Goal: Transaction & Acquisition: Purchase product/service

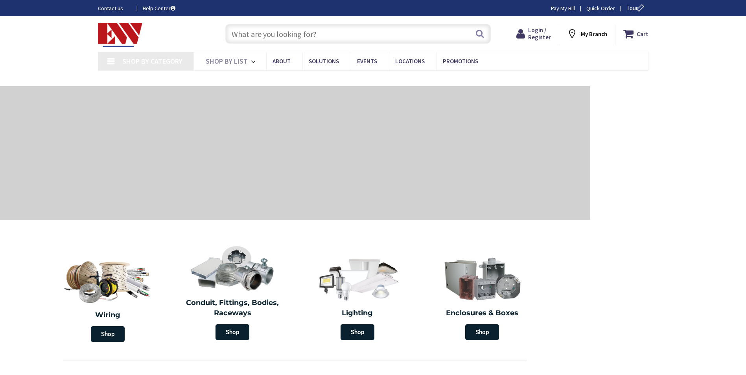
click at [302, 30] on input "text" at bounding box center [357, 34] width 265 height 20
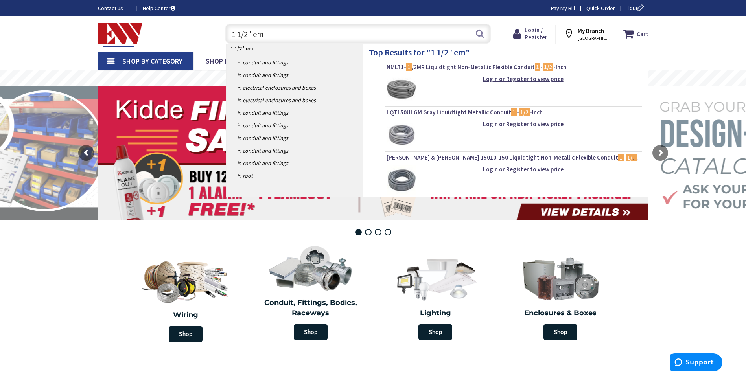
type input "1 1/2 ' emt"
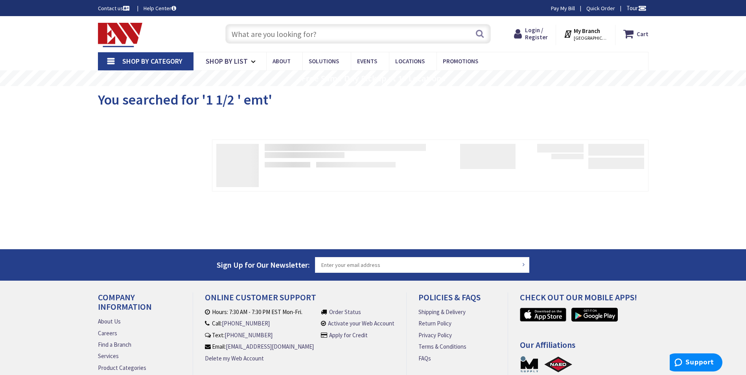
click at [279, 34] on input "text" at bounding box center [357, 34] width 265 height 20
click at [276, 30] on input "text" at bounding box center [357, 34] width 265 height 20
click at [480, 34] on button "Search" at bounding box center [479, 34] width 10 height 18
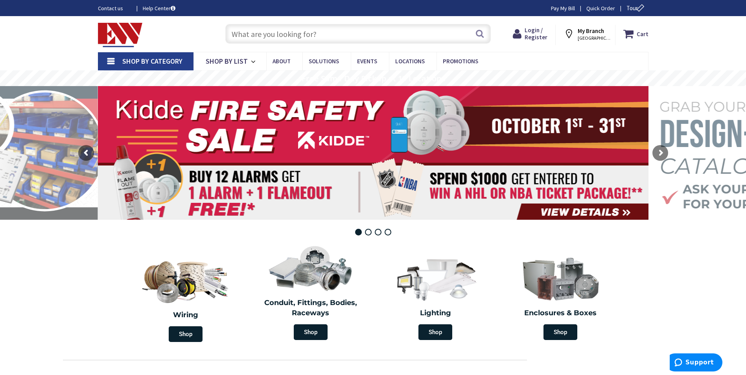
click at [309, 33] on input "text" at bounding box center [357, 34] width 265 height 20
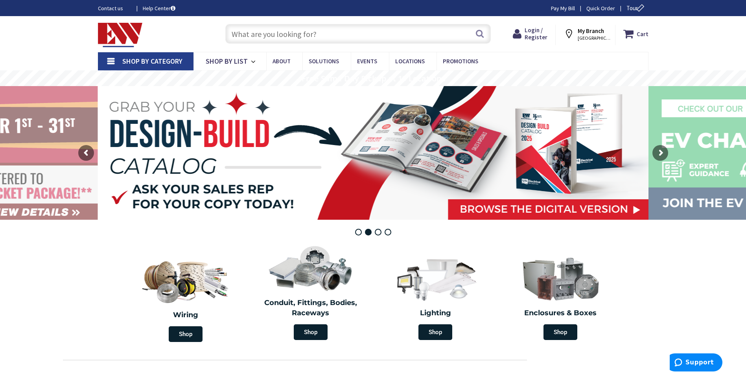
click at [307, 32] on input "text" at bounding box center [357, 34] width 265 height 20
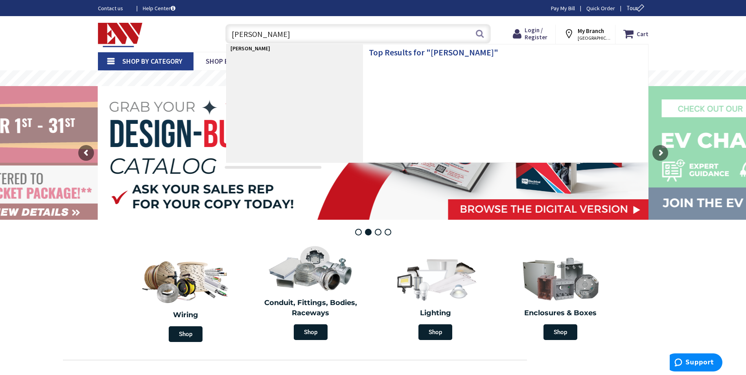
type input "j box"
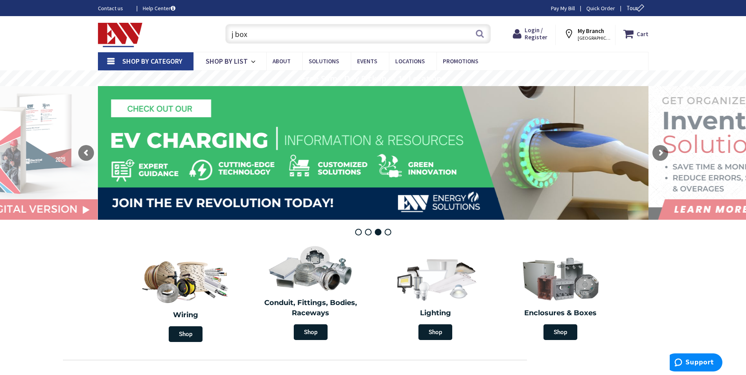
click at [299, 34] on input "j box" at bounding box center [357, 34] width 265 height 20
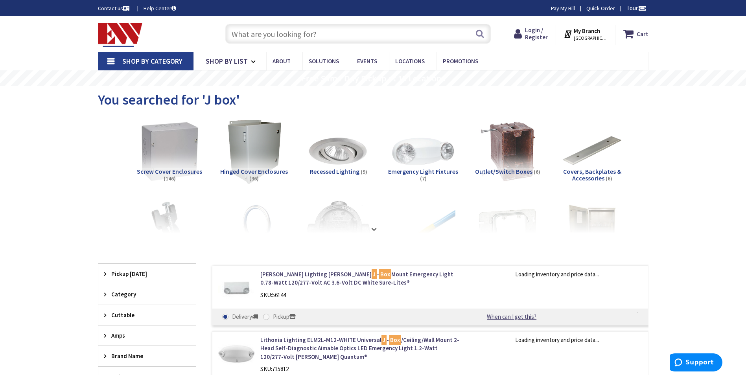
click at [185, 165] on img at bounding box center [169, 151] width 71 height 71
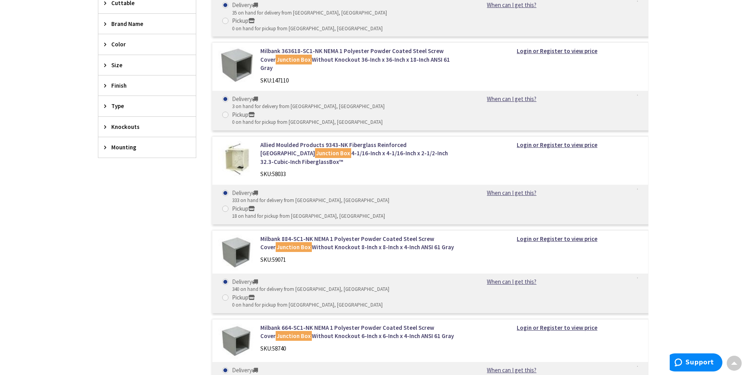
scroll to position [406, 0]
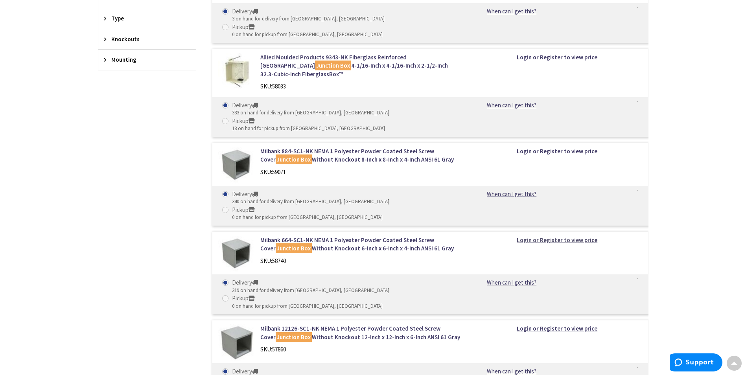
click at [557, 236] on strong "Login or Register to view price" at bounding box center [556, 239] width 81 height 7
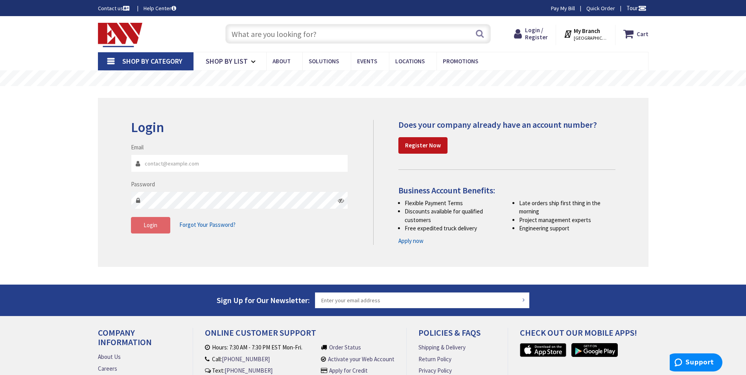
type input "Adam_Bartolucci@Loomis.org"
click at [153, 232] on button "Login" at bounding box center [150, 225] width 39 height 17
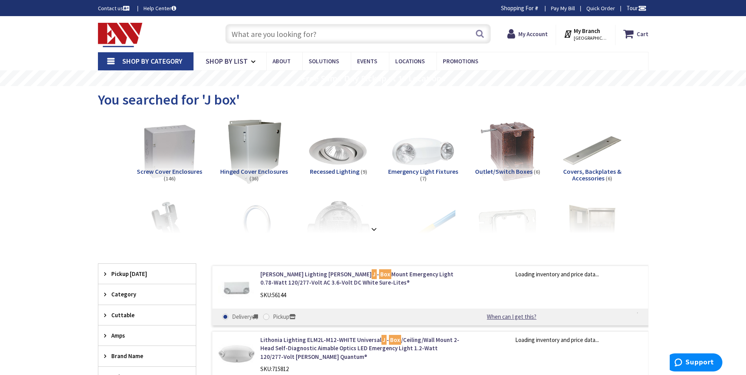
click at [161, 167] on span "Screw Cover Enclosures" at bounding box center [169, 171] width 65 height 8
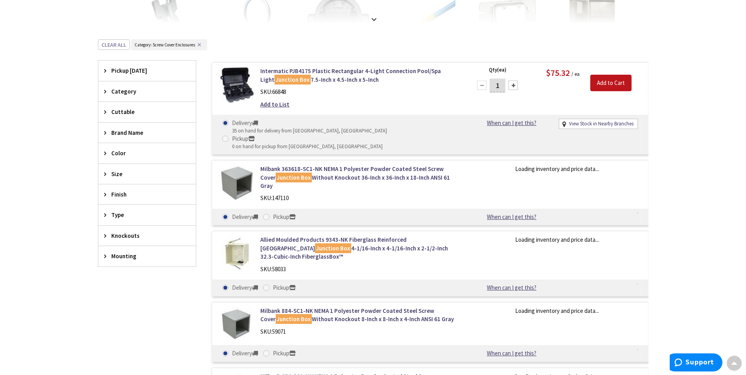
scroll to position [406, 0]
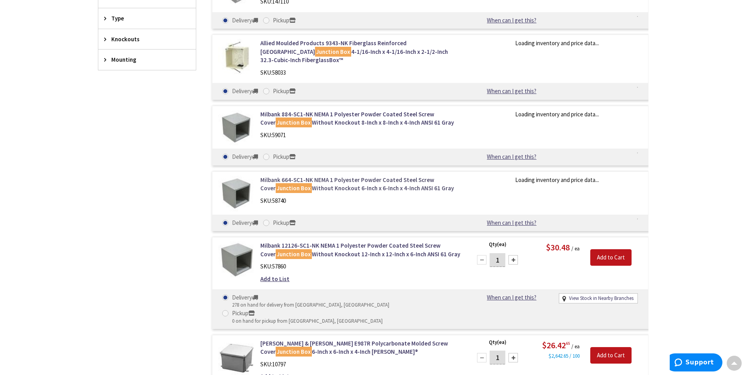
click at [407, 176] on link "Milbank 664-SC1-NK NEMA 1 Polyester Powder Coated Steel Screw Cover Junction Bo…" at bounding box center [360, 184] width 200 height 17
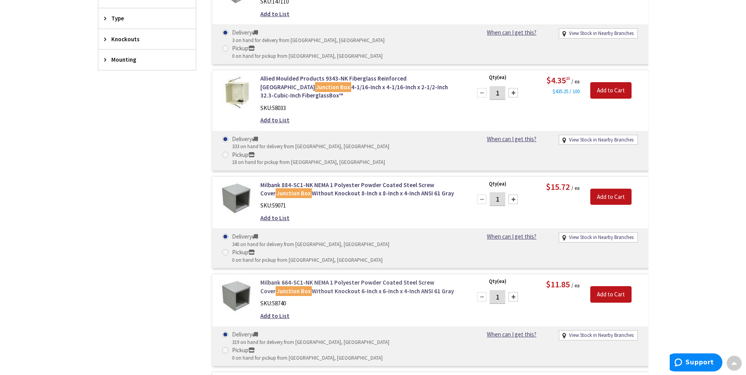
scroll to position [0, 0]
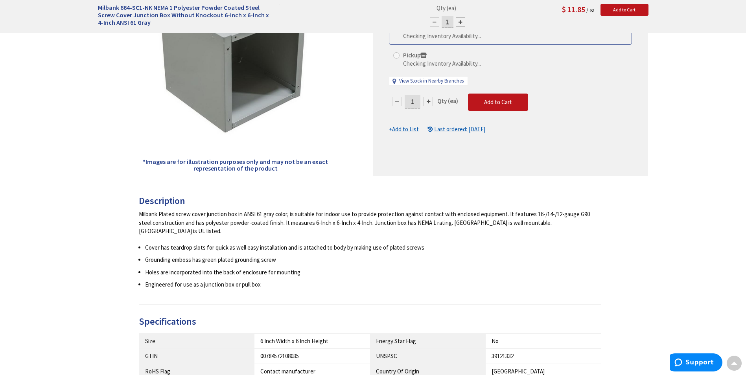
scroll to position [8, 0]
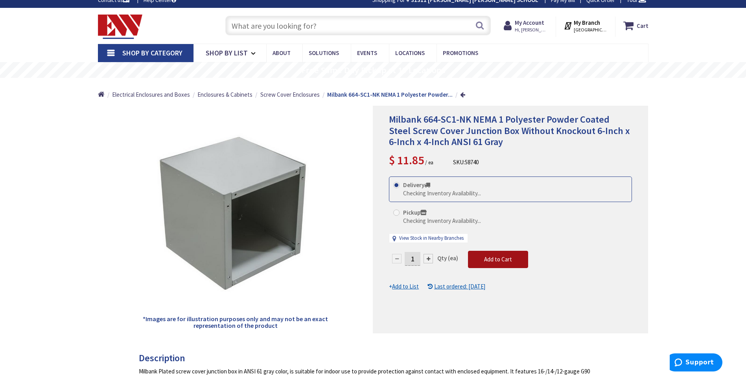
click at [516, 259] on button "Add to Cart" at bounding box center [498, 259] width 60 height 17
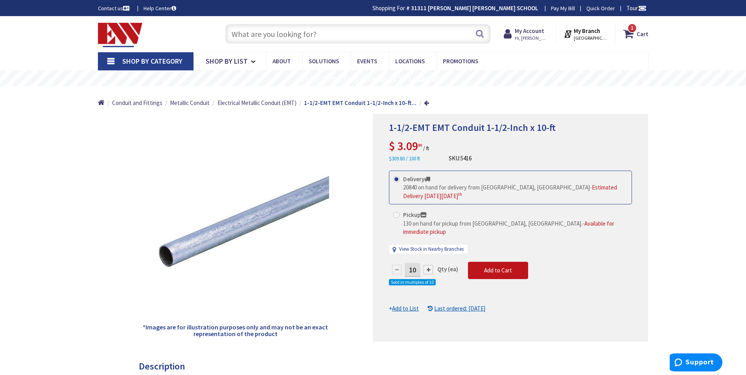
click at [427, 265] on div at bounding box center [427, 269] width 9 height 9
type input "20"
click at [509, 266] on span "Add to Cart" at bounding box center [498, 269] width 28 height 7
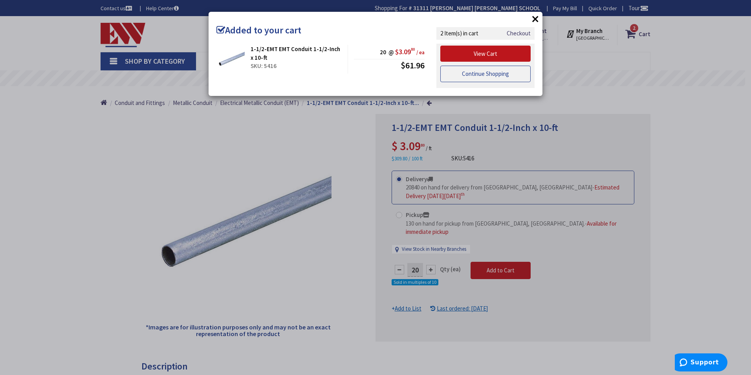
click at [501, 77] on link "Continue Shopping" at bounding box center [486, 74] width 90 height 17
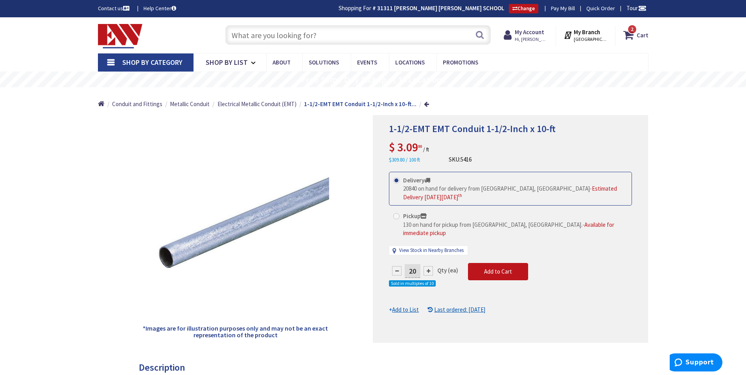
click at [271, 40] on input "text" at bounding box center [357, 35] width 265 height 20
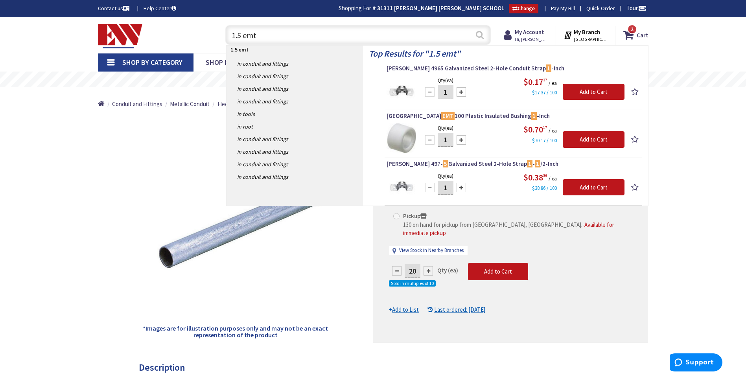
type input "1.5 emt"
drag, startPoint x: 475, startPoint y: 32, endPoint x: 480, endPoint y: 34, distance: 5.3
click at [475, 32] on button "Search" at bounding box center [479, 35] width 10 height 18
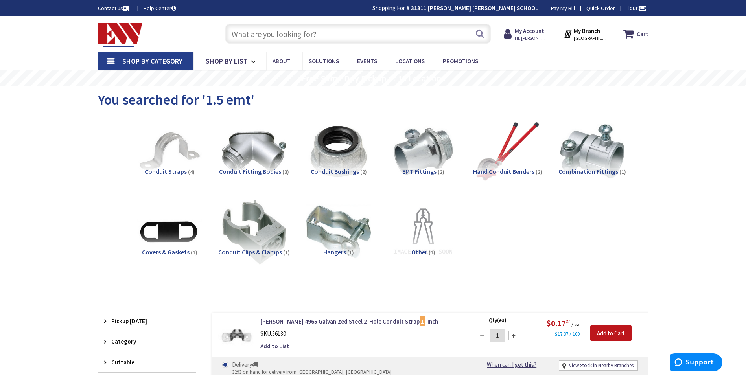
click at [417, 173] on span "EMT Fittings" at bounding box center [419, 171] width 34 height 8
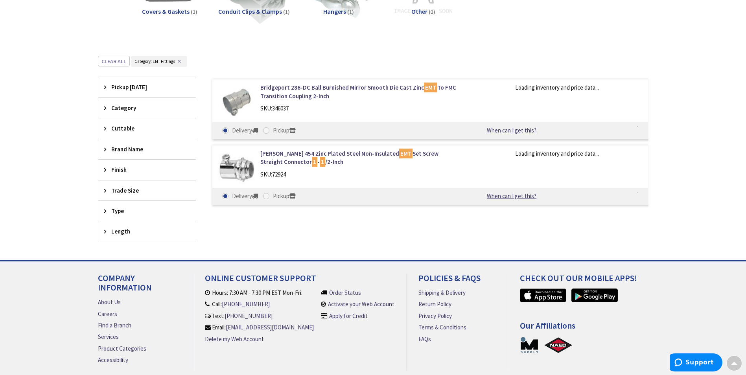
scroll to position [242, 0]
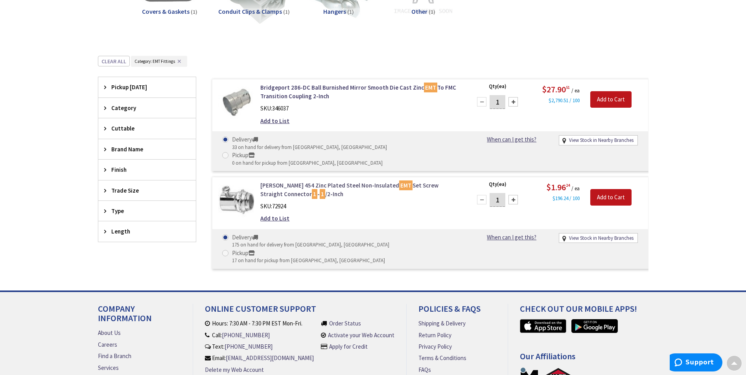
click at [360, 181] on link "Crouse-Hinds 454 Zinc Plated Steel Non-Insulated EMT Set Screw Straight Connect…" at bounding box center [360, 189] width 200 height 17
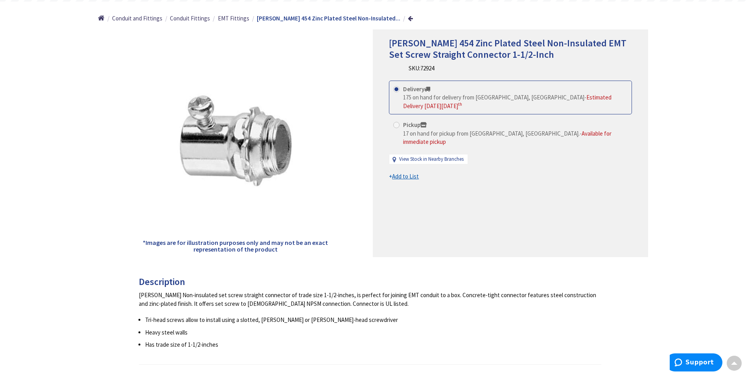
scroll to position [39, 0]
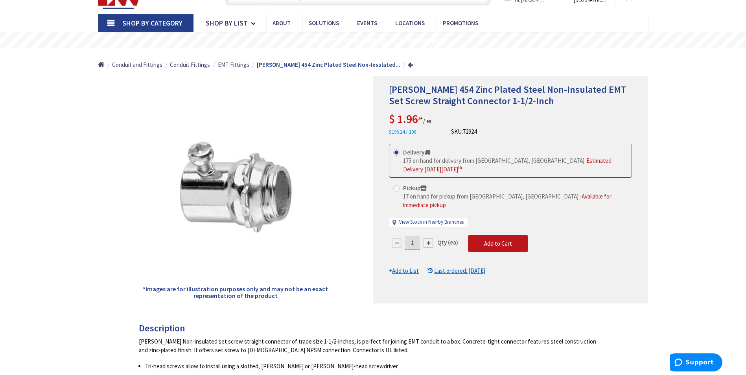
click at [430, 238] on div at bounding box center [427, 242] width 9 height 9
click at [430, 229] on div at bounding box center [510, 189] width 274 height 227
click at [430, 238] on div at bounding box center [427, 242] width 9 height 9
type input "3"
click at [500, 235] on button "Add to Cart" at bounding box center [498, 243] width 60 height 17
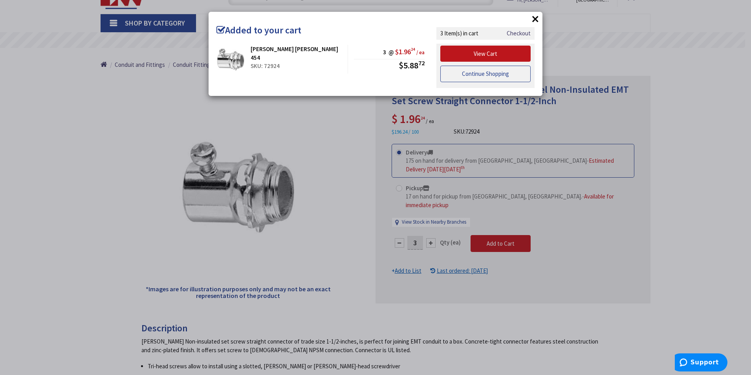
click at [498, 77] on link "Continue Shopping" at bounding box center [486, 74] width 90 height 17
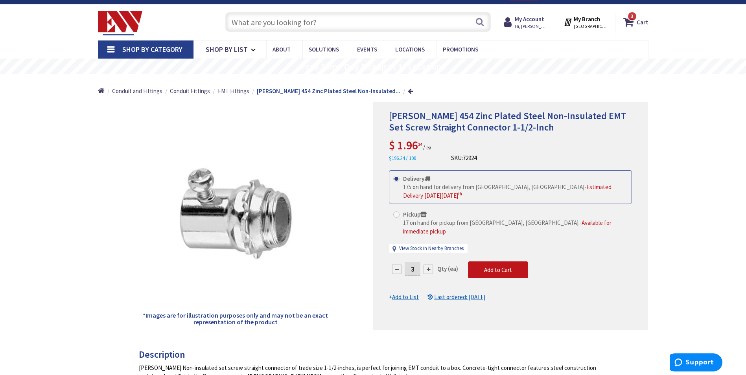
scroll to position [0, 0]
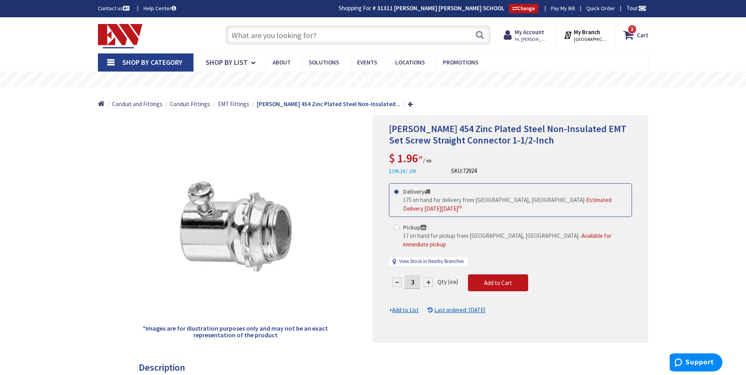
click at [254, 42] on input "text" at bounding box center [357, 35] width 265 height 20
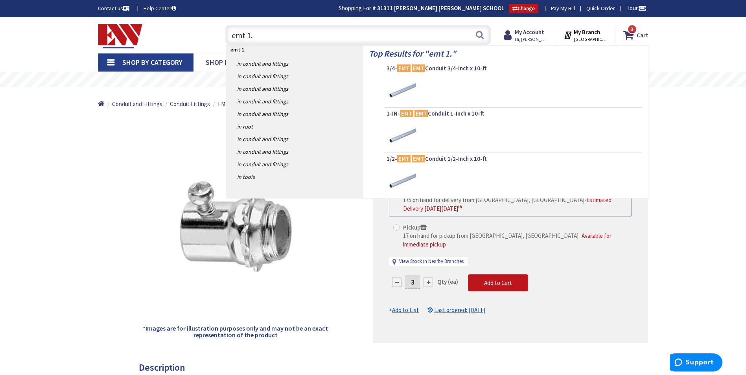
type input "emt 1.5"
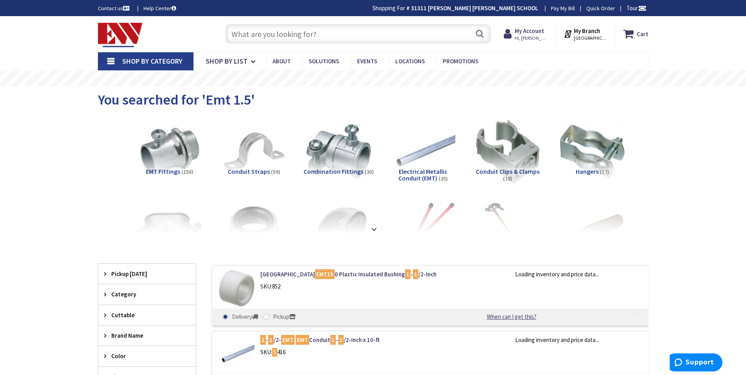
scroll to position [79, 0]
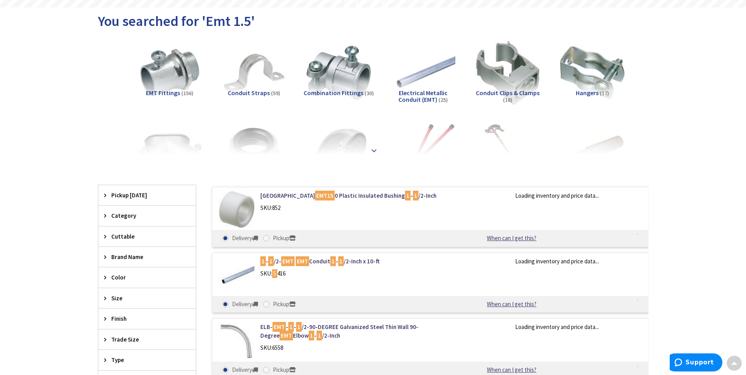
click at [374, 147] on strong at bounding box center [373, 150] width 9 height 9
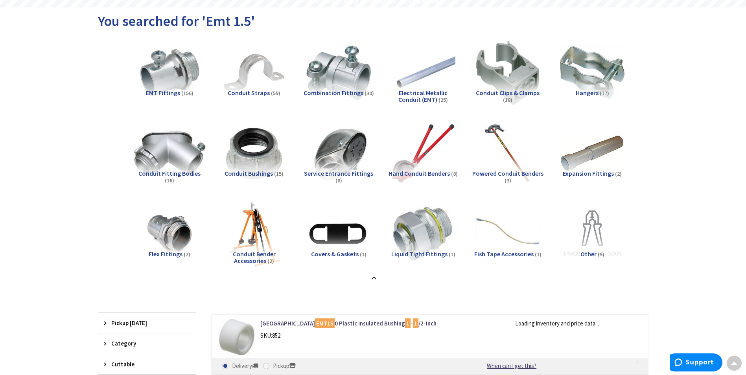
click at [182, 142] on img at bounding box center [169, 153] width 71 height 71
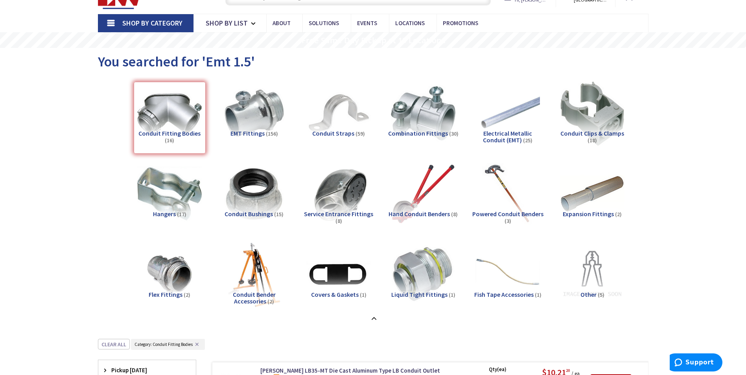
scroll to position [0, 0]
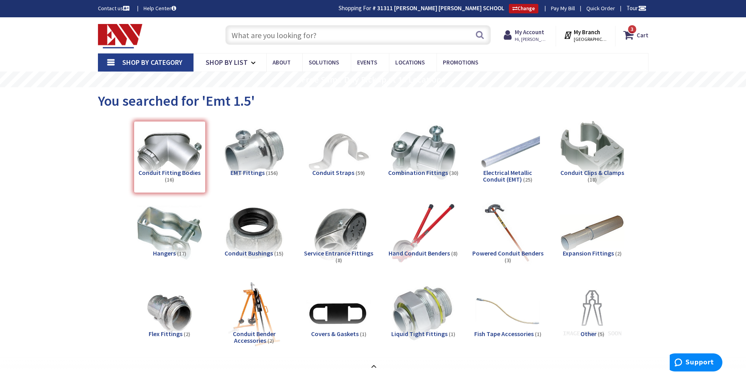
click at [278, 31] on input "text" at bounding box center [357, 35] width 265 height 20
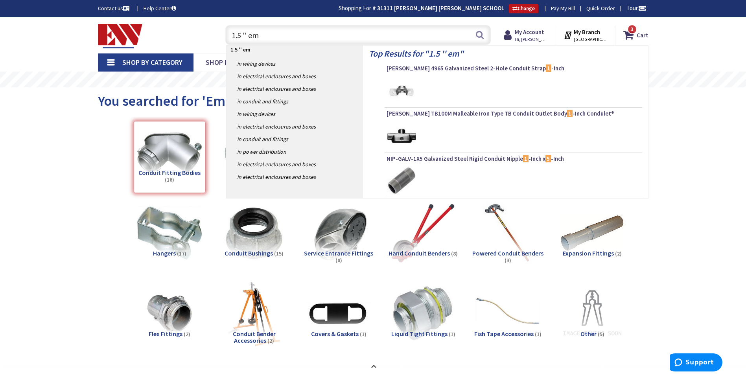
type input "1.5 '' emt"
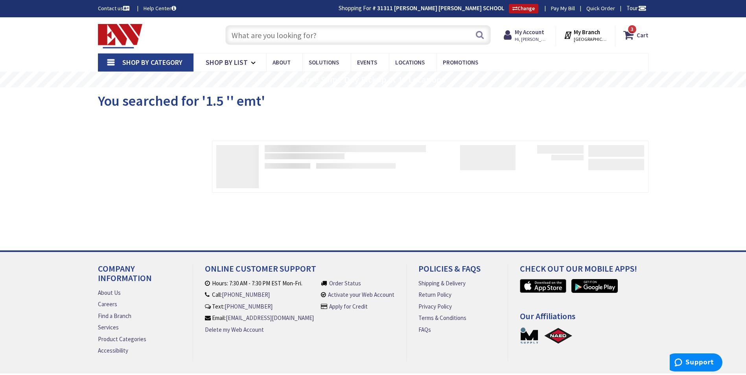
click at [338, 43] on input "text" at bounding box center [357, 35] width 265 height 20
type input "lb"
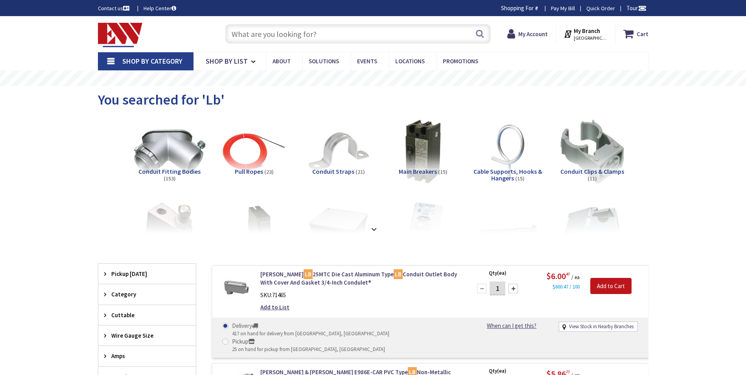
click at [183, 160] on img at bounding box center [169, 151] width 71 height 71
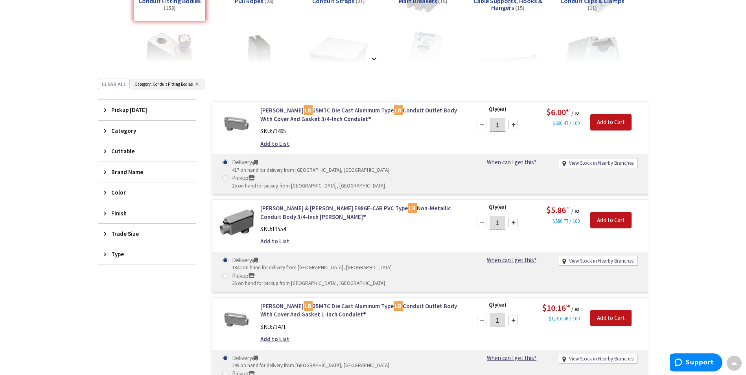
scroll to position [172, 0]
click at [115, 235] on span "Trade Size" at bounding box center [143, 234] width 64 height 8
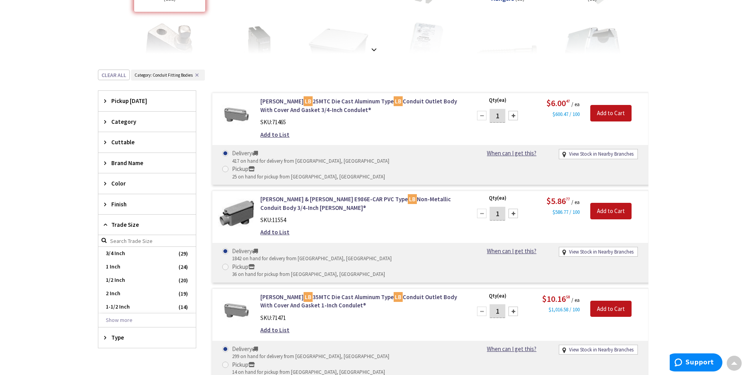
scroll to position [211, 0]
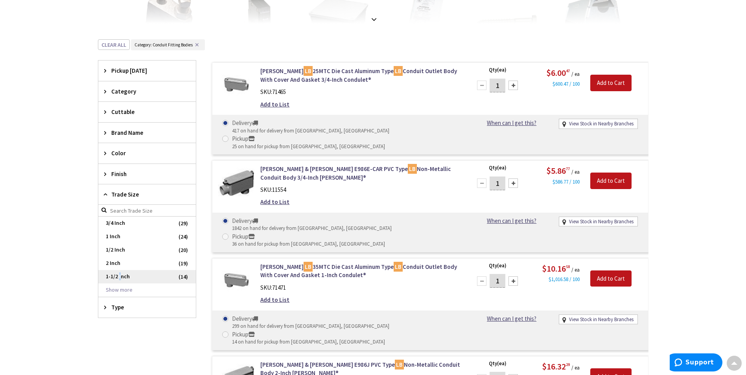
click at [120, 277] on span "1-1/2 Inch" at bounding box center [146, 276] width 97 height 13
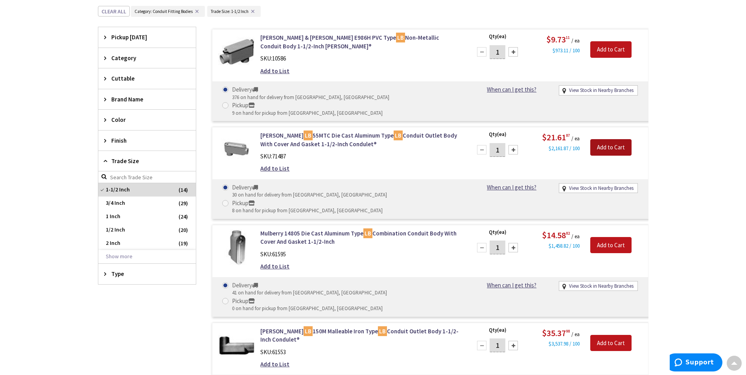
click at [609, 139] on input "Add to Cart" at bounding box center [610, 147] width 41 height 17
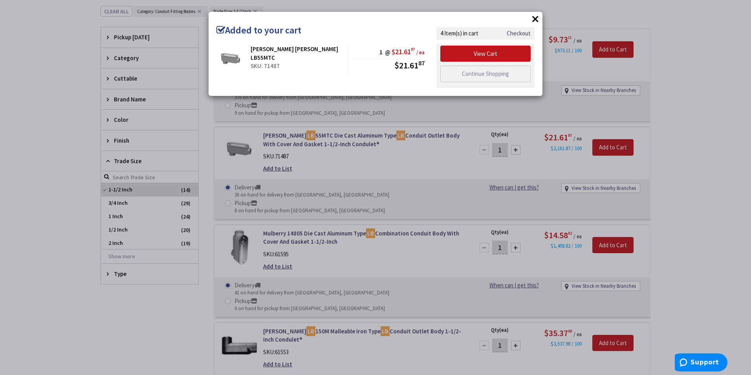
click at [535, 17] on button "×" at bounding box center [536, 19] width 12 height 12
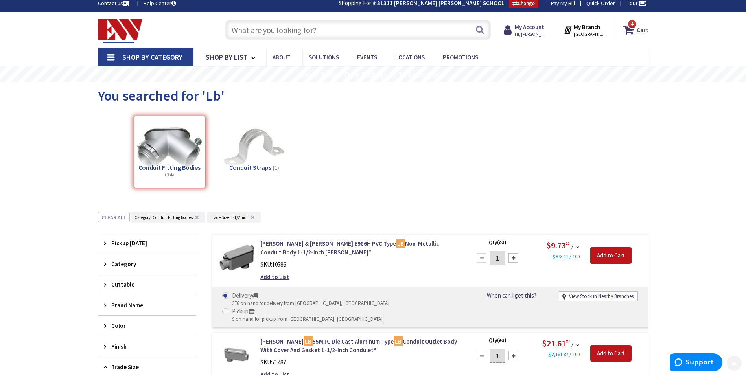
scroll to position [0, 0]
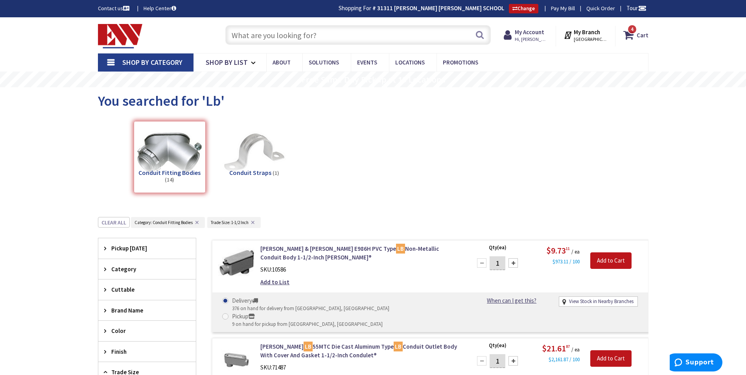
click at [280, 32] on input "text" at bounding box center [357, 35] width 265 height 20
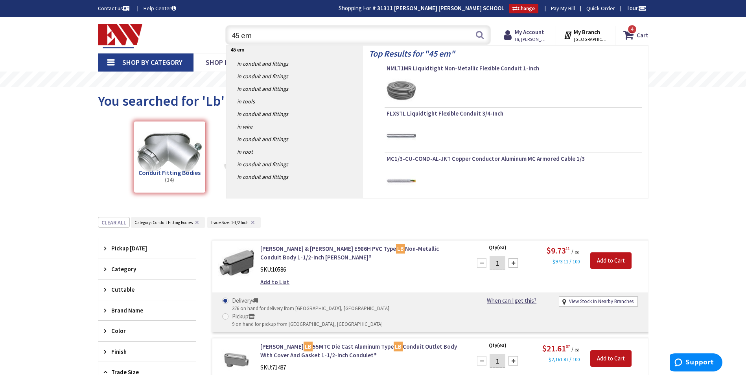
type input "45 emt"
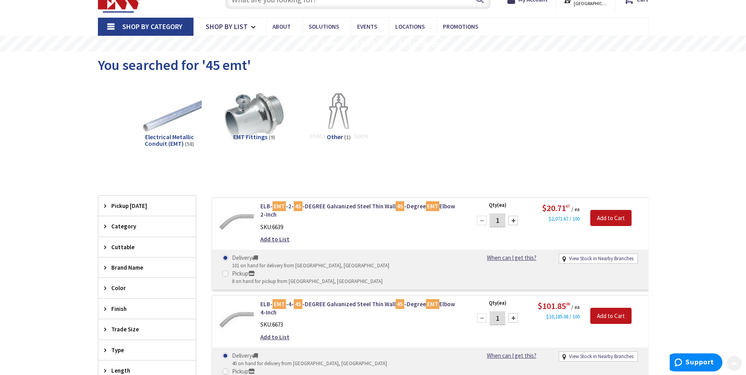
scroll to position [79, 0]
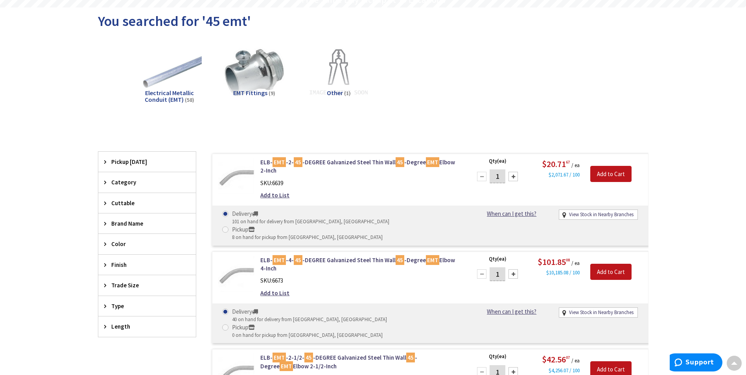
click at [140, 286] on span "Trade Size" at bounding box center [143, 285] width 64 height 8
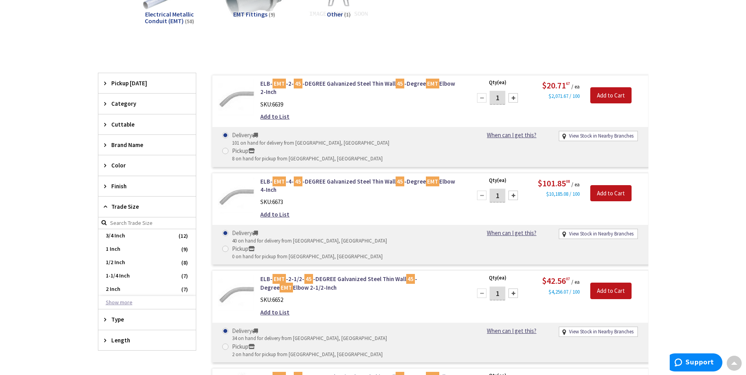
scroll to position [158, 0]
click at [124, 306] on button "Show more" at bounding box center [146, 302] width 97 height 13
click at [127, 263] on span "1-1/2 Inch" at bounding box center [146, 263] width 97 height 13
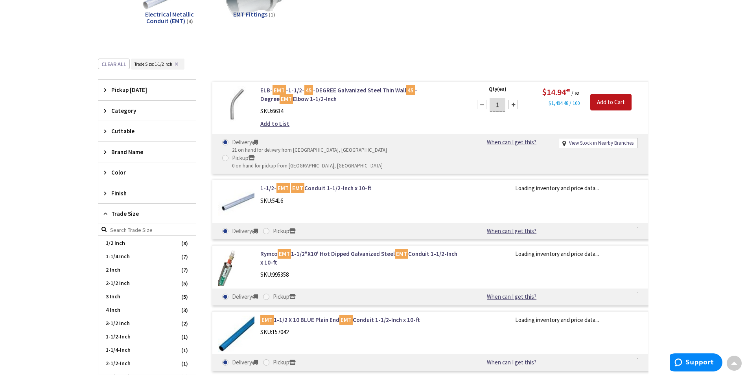
scroll to position [46, 0]
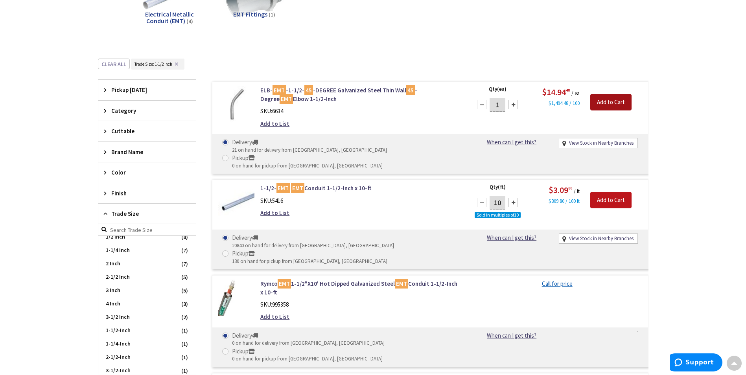
click at [614, 110] on input "Add to Cart" at bounding box center [610, 102] width 41 height 17
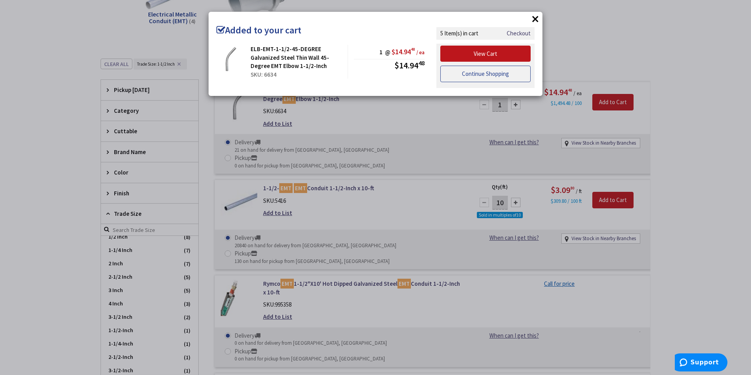
click at [489, 80] on link "Continue Shopping" at bounding box center [486, 74] width 90 height 17
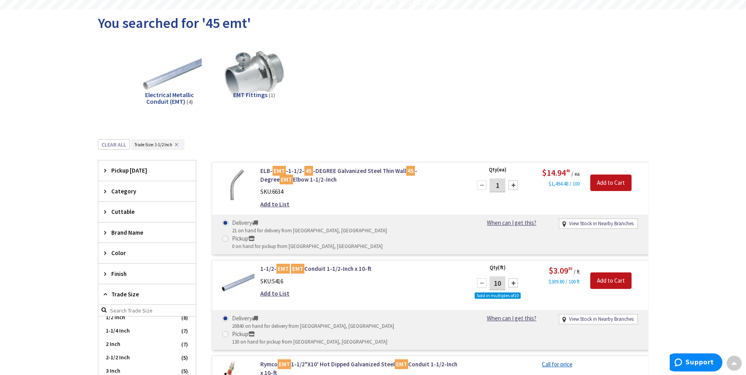
scroll to position [0, 0]
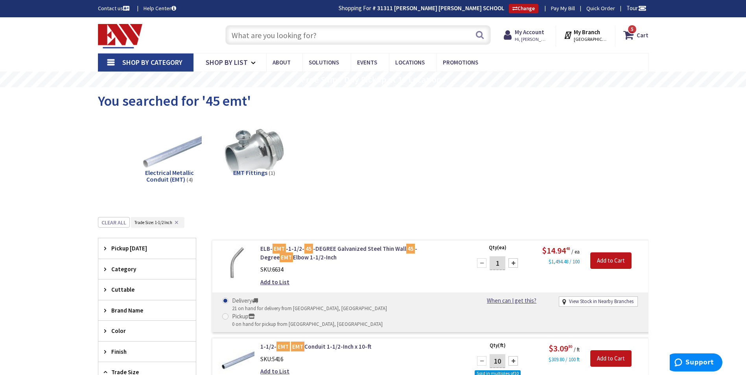
click at [266, 25] on input "text" at bounding box center [357, 35] width 265 height 20
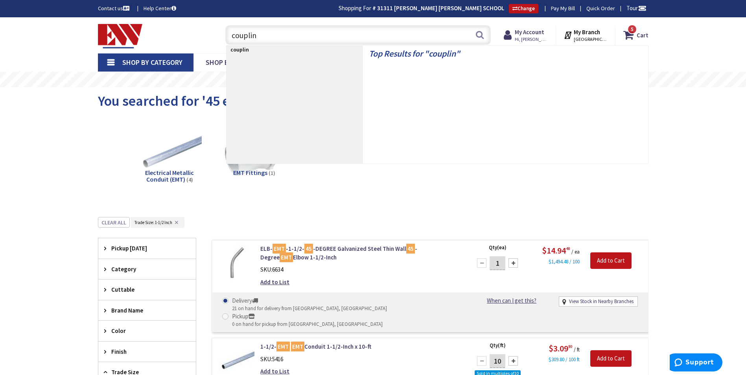
type input "coupling"
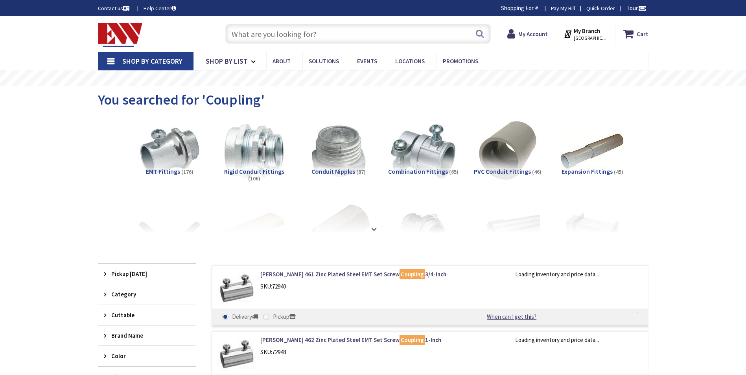
click at [175, 169] on span "EMT Fittings" at bounding box center [163, 171] width 34 height 8
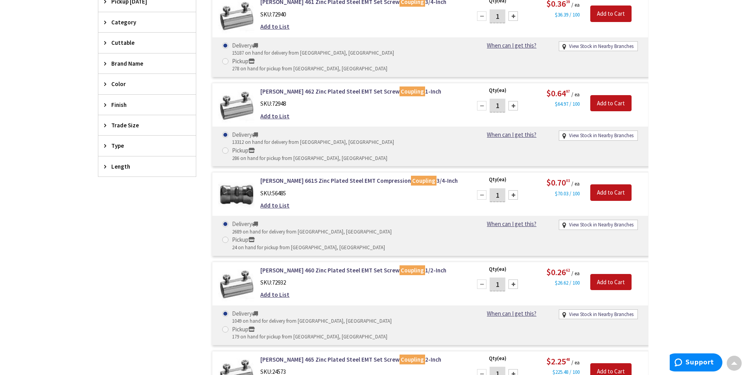
scroll to position [249, 0]
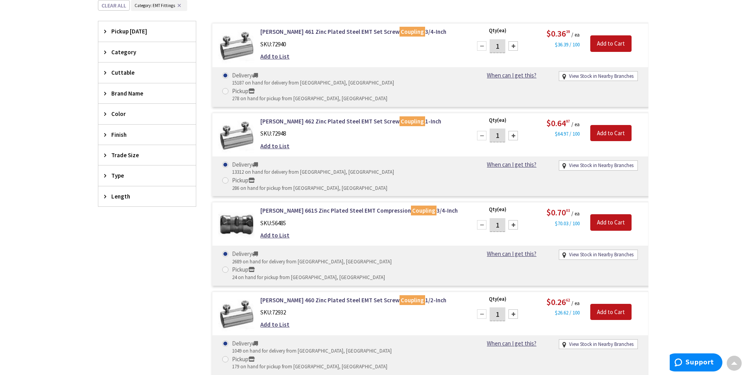
click at [127, 158] on span "Trade Size" at bounding box center [143, 155] width 64 height 8
click at [127, 225] on span "1-1/2 Inch" at bounding box center [146, 223] width 97 height 13
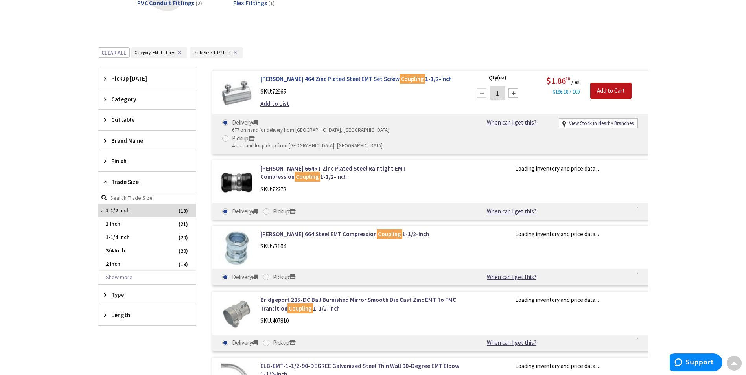
scroll to position [218, 0]
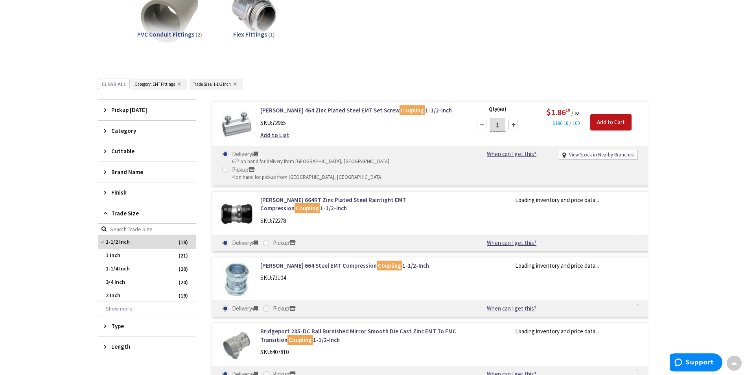
click at [512, 125] on div at bounding box center [512, 124] width 9 height 9
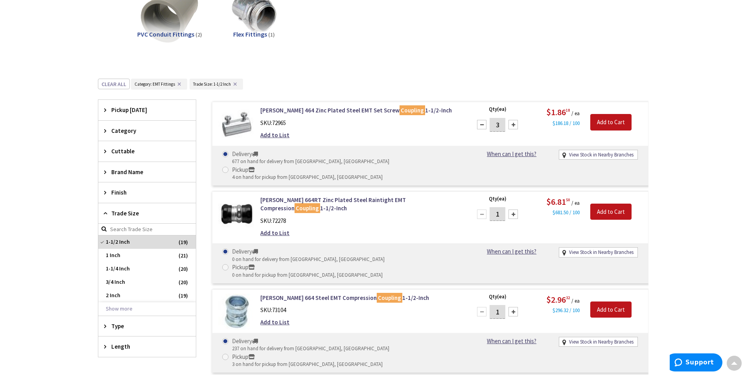
click at [512, 125] on div at bounding box center [512, 124] width 9 height 9
type input "6"
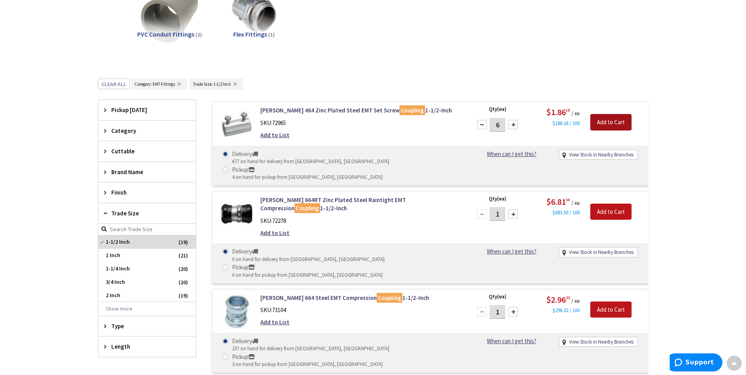
click at [599, 127] on input "Add to Cart" at bounding box center [610, 122] width 41 height 17
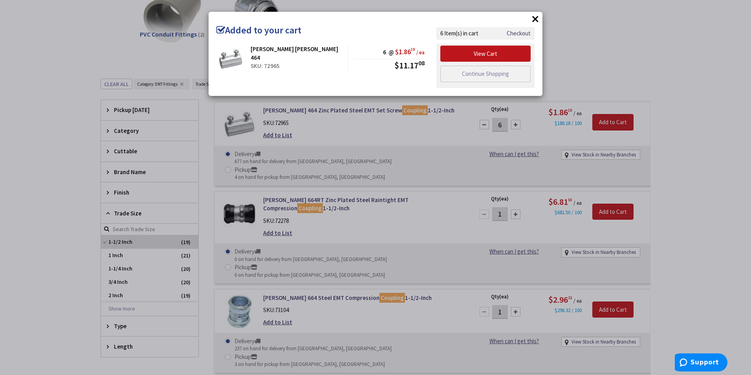
click at [539, 17] on button "×" at bounding box center [536, 19] width 12 height 12
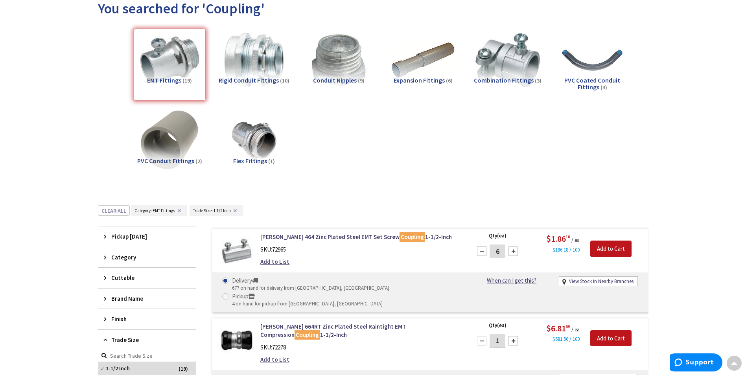
scroll to position [0, 0]
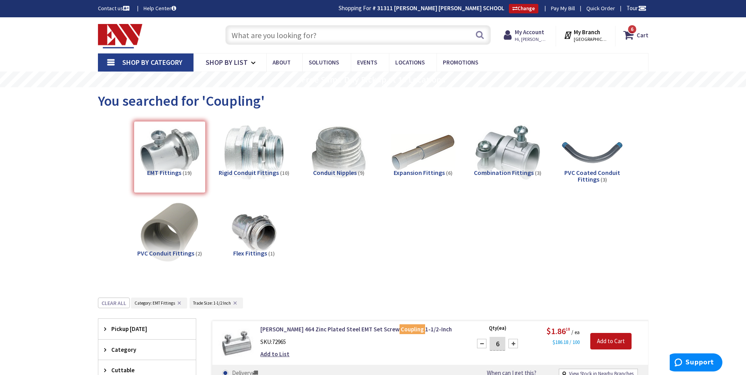
click at [288, 38] on input "text" at bounding box center [357, 35] width 265 height 20
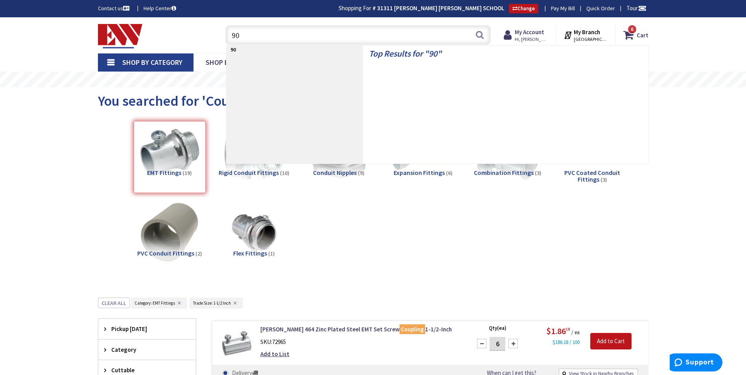
type input "90"
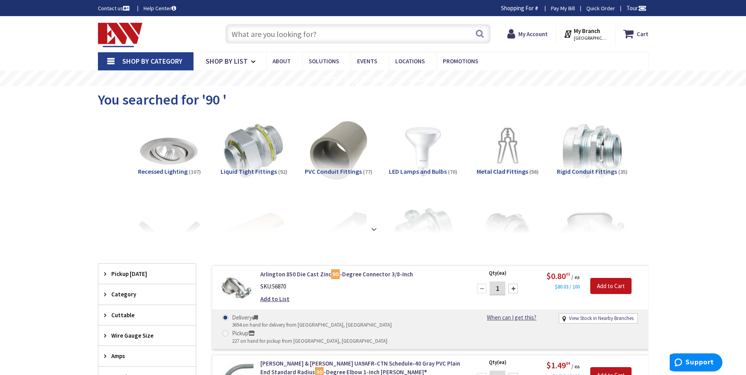
click at [375, 226] on strong at bounding box center [373, 229] width 9 height 9
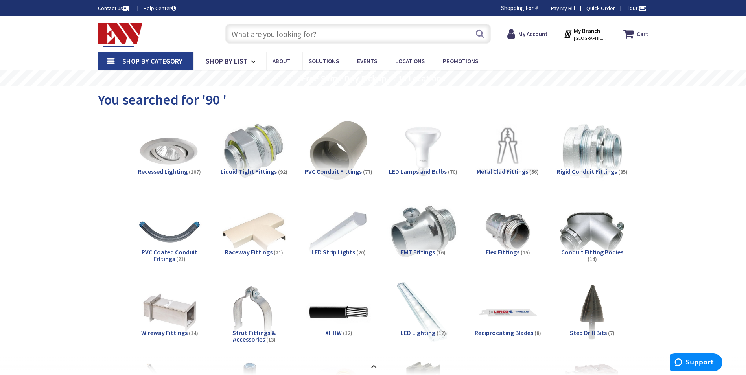
click at [410, 239] on img at bounding box center [422, 232] width 71 height 71
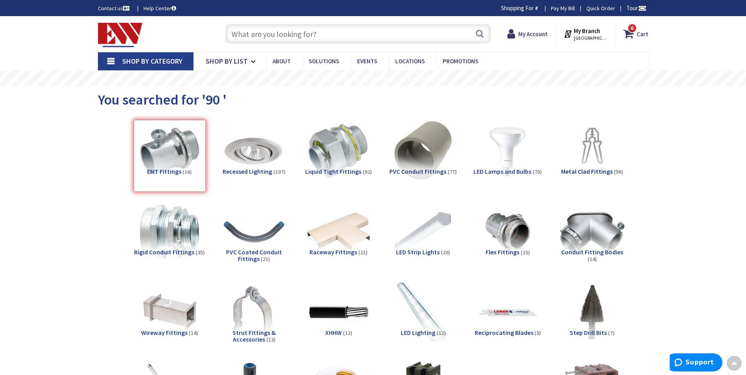
scroll to position [1183, 0]
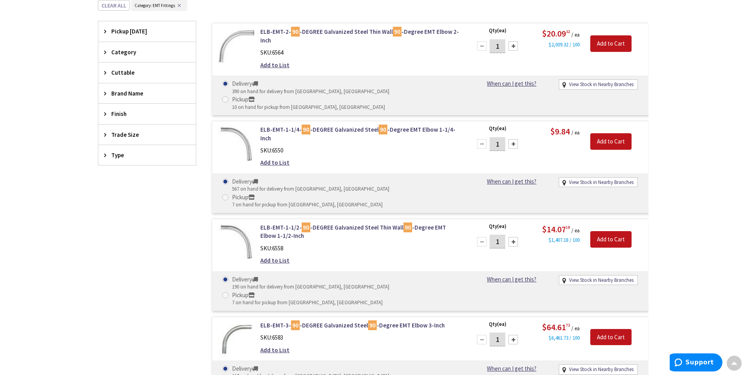
click at [124, 131] on span "Trade Size" at bounding box center [143, 134] width 64 height 8
click at [134, 217] on span "1-1/2 Inch" at bounding box center [146, 216] width 97 height 13
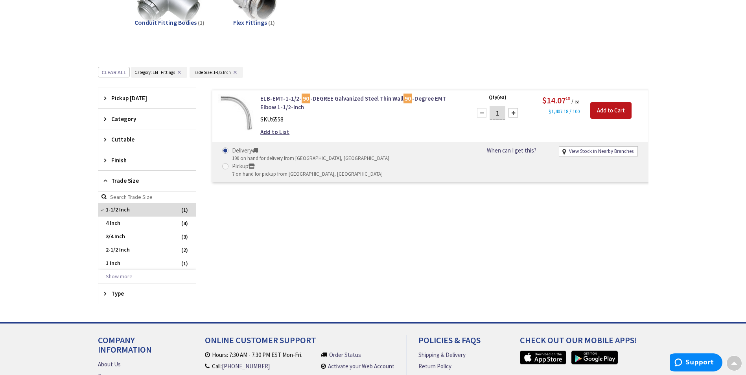
scroll to position [178, 0]
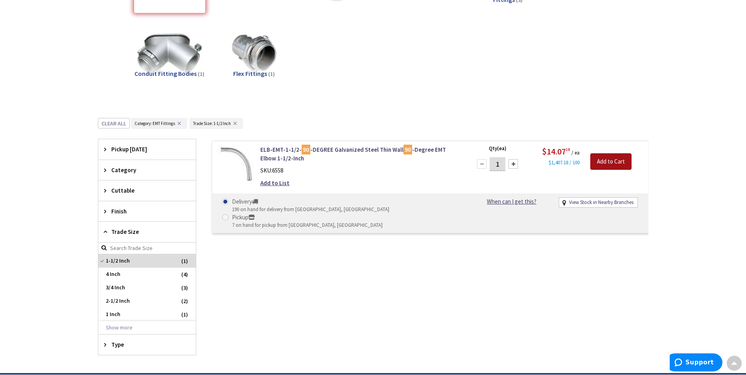
click at [614, 165] on input "Add to Cart" at bounding box center [610, 161] width 41 height 17
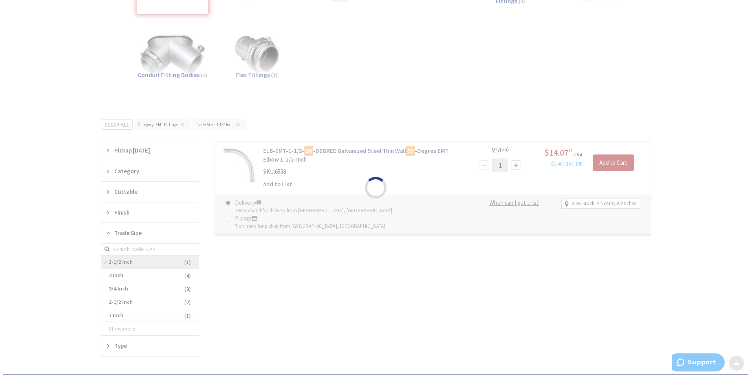
scroll to position [180, 0]
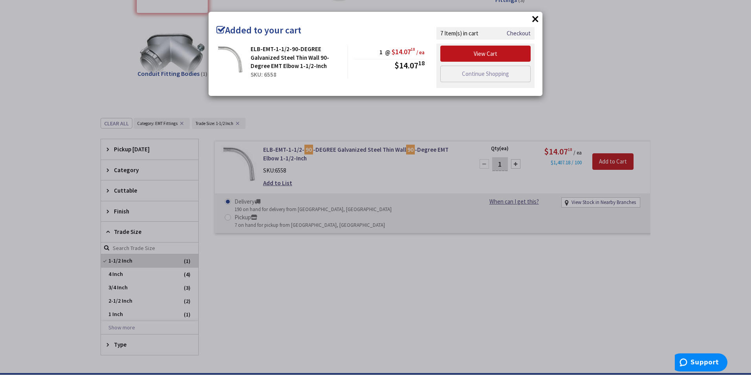
click at [537, 17] on button "×" at bounding box center [536, 19] width 12 height 12
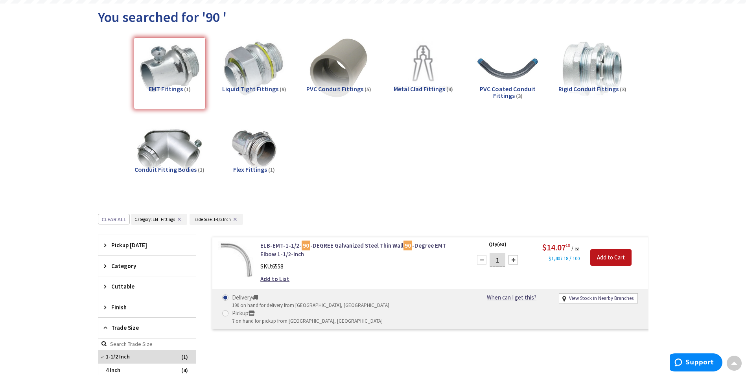
scroll to position [0, 0]
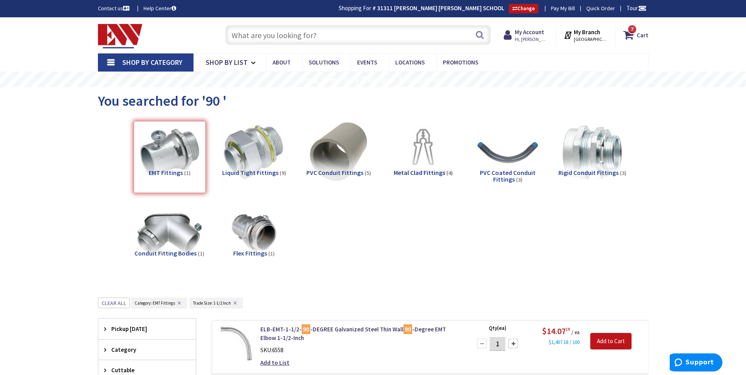
click at [278, 41] on input "text" at bounding box center [357, 35] width 265 height 20
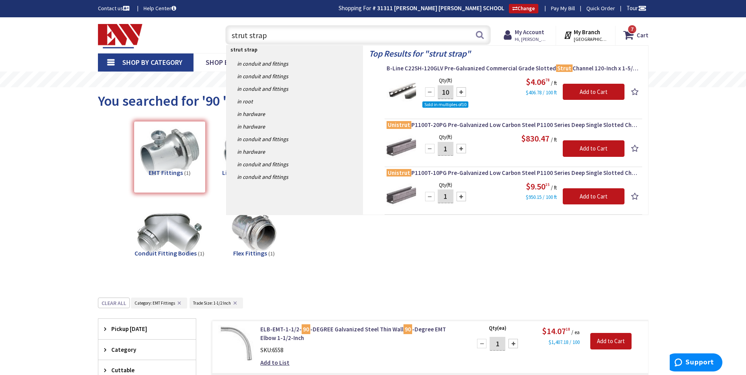
type input "strut straps"
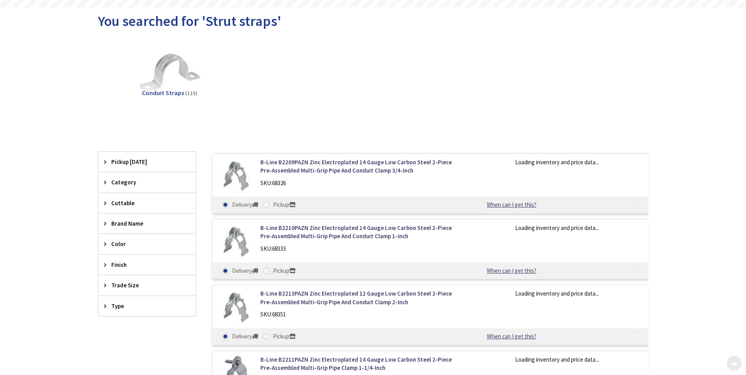
click at [112, 288] on span "Trade Size" at bounding box center [143, 285] width 64 height 8
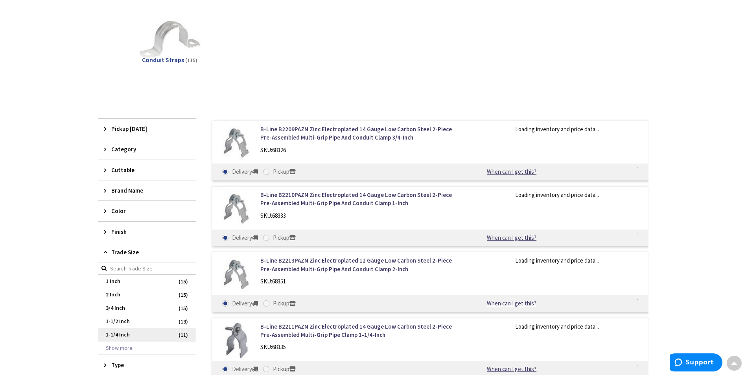
scroll to position [157, 0]
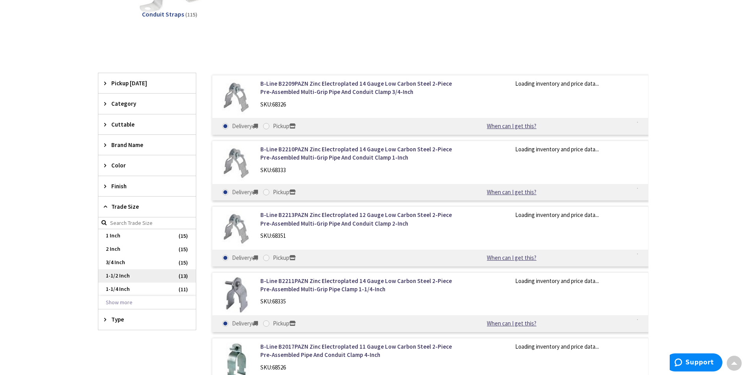
click at [129, 279] on span "1-1/2 Inch" at bounding box center [146, 275] width 97 height 13
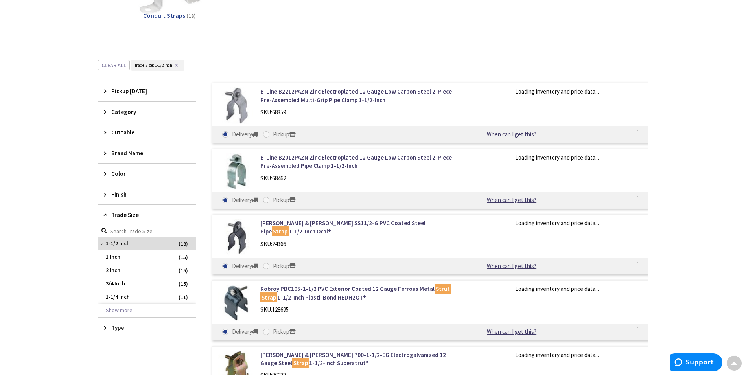
scroll to position [158, 0]
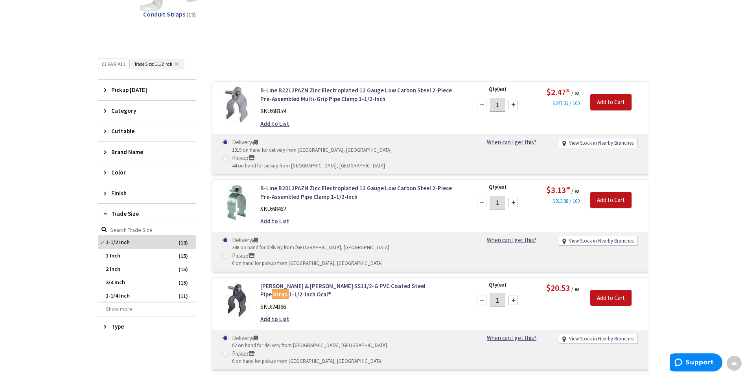
click at [511, 105] on div at bounding box center [512, 104] width 9 height 9
click at [514, 105] on div at bounding box center [512, 104] width 9 height 9
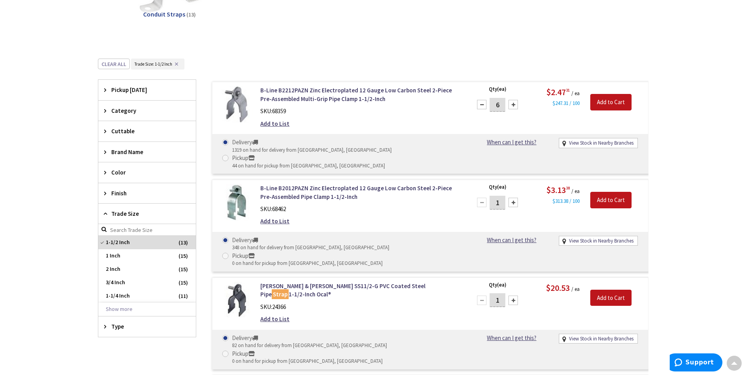
click at [514, 105] on div at bounding box center [512, 104] width 9 height 9
click at [515, 105] on div at bounding box center [512, 104] width 9 height 9
type input "8"
click at [611, 103] on input "Add to Cart" at bounding box center [610, 102] width 41 height 17
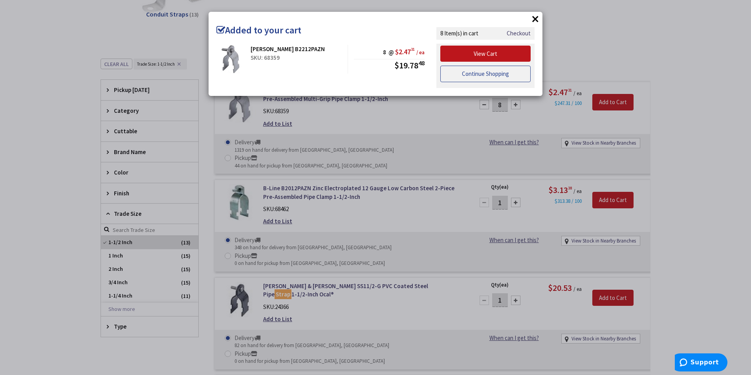
click at [495, 71] on link "Continue Shopping" at bounding box center [486, 74] width 90 height 17
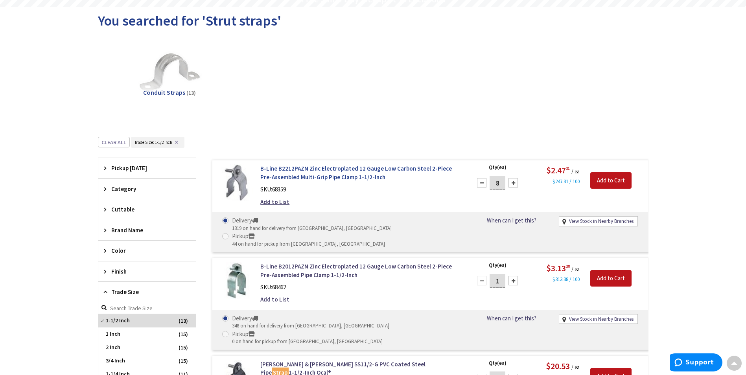
scroll to position [0, 0]
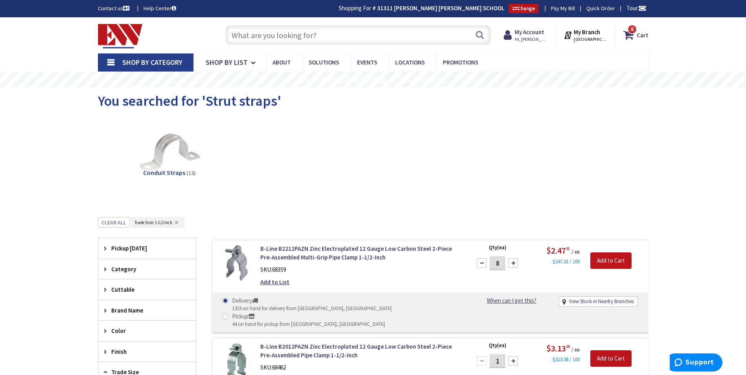
click at [272, 37] on input "text" at bounding box center [357, 35] width 265 height 20
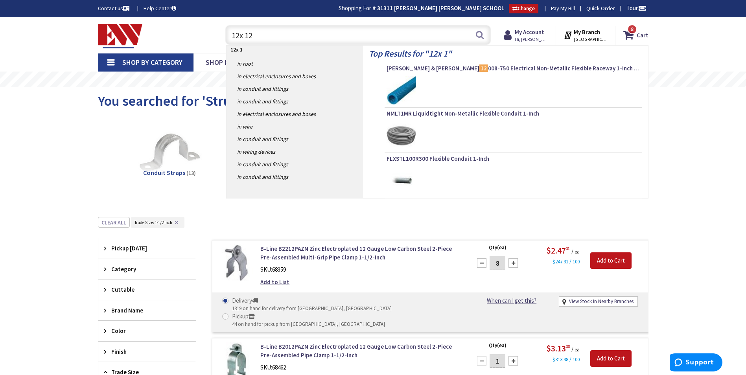
type input "12x 12"
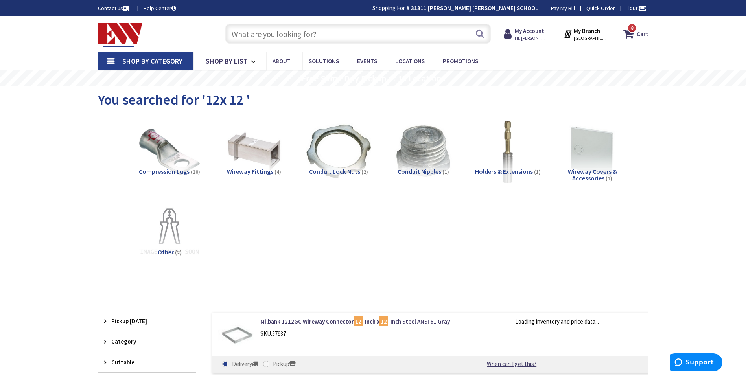
click at [303, 31] on input "text" at bounding box center [357, 34] width 265 height 20
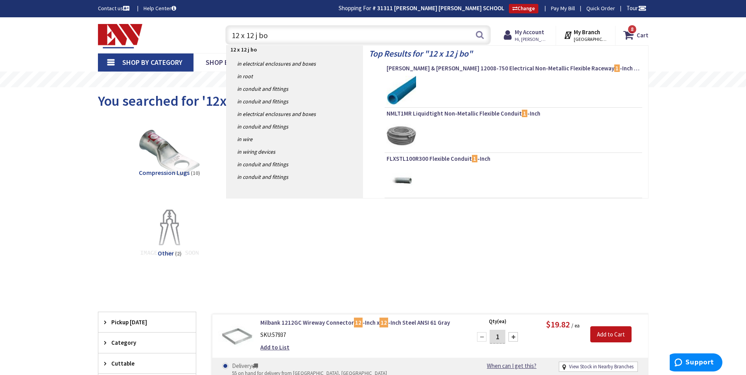
type input "12 x 12 j box"
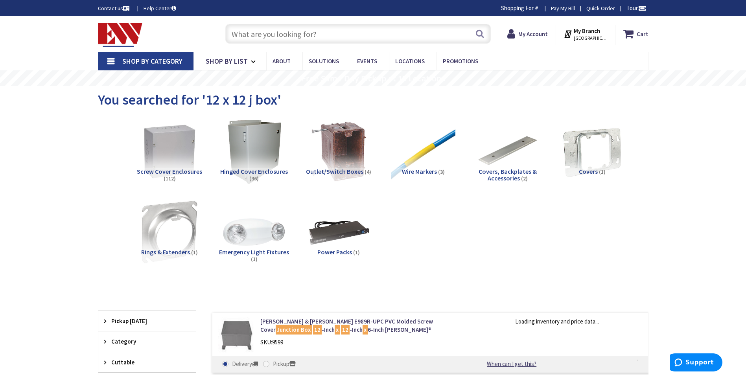
click at [193, 172] on span "Screw Cover Enclosures" at bounding box center [169, 171] width 65 height 8
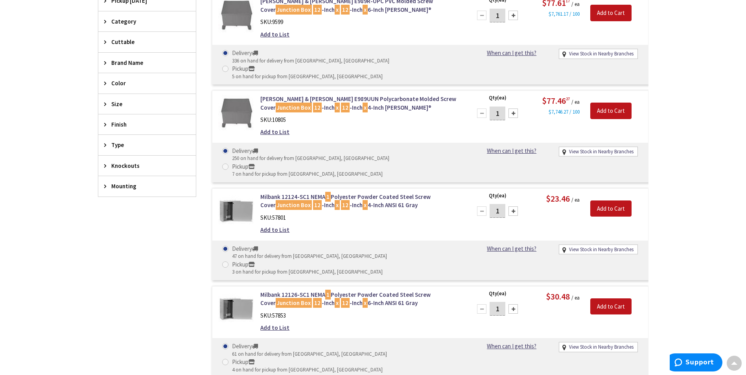
scroll to position [394, 0]
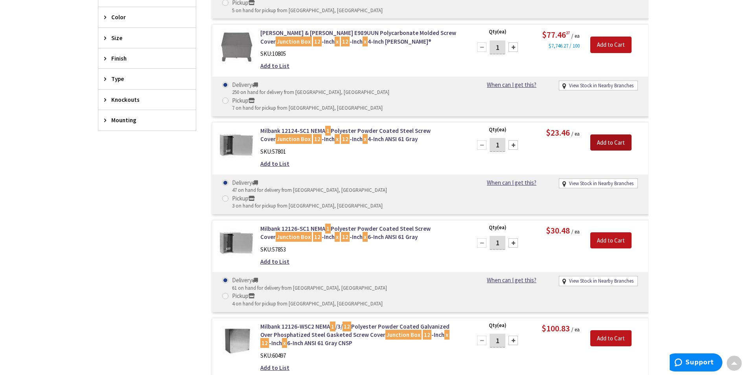
click at [604, 134] on input "Add to Cart" at bounding box center [610, 142] width 41 height 17
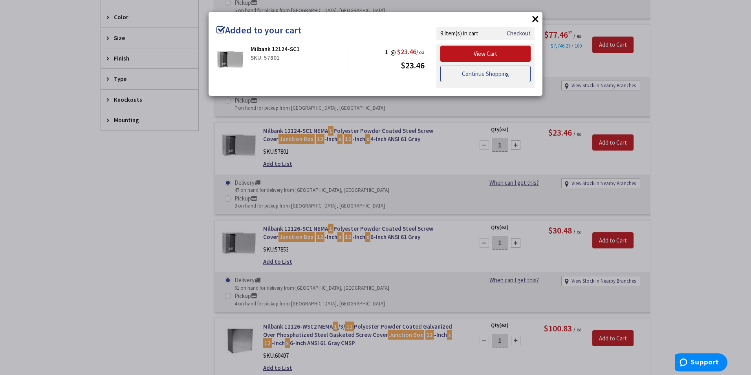
click at [463, 73] on link "Continue Shopping" at bounding box center [486, 74] width 90 height 17
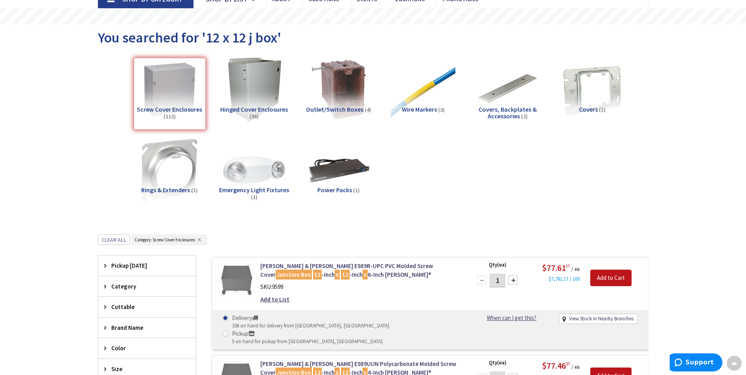
scroll to position [0, 0]
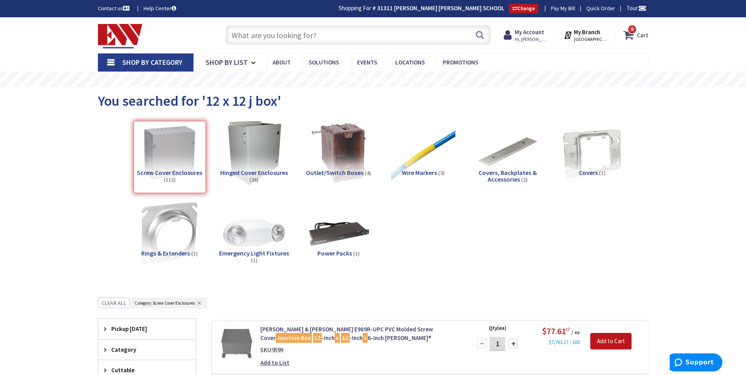
click at [630, 34] on icon at bounding box center [629, 35] width 13 height 14
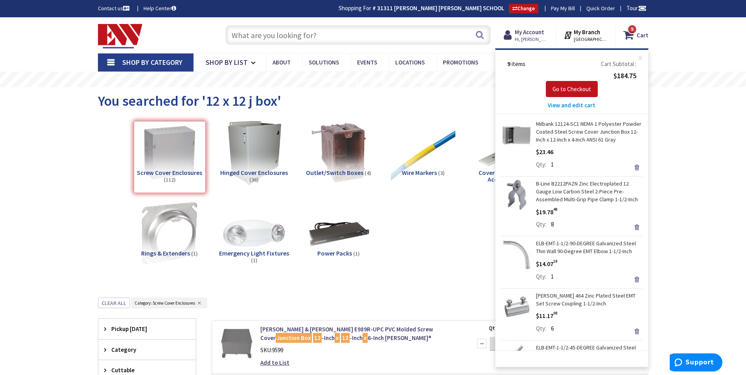
click at [571, 106] on span "View and edit cart" at bounding box center [572, 104] width 48 height 7
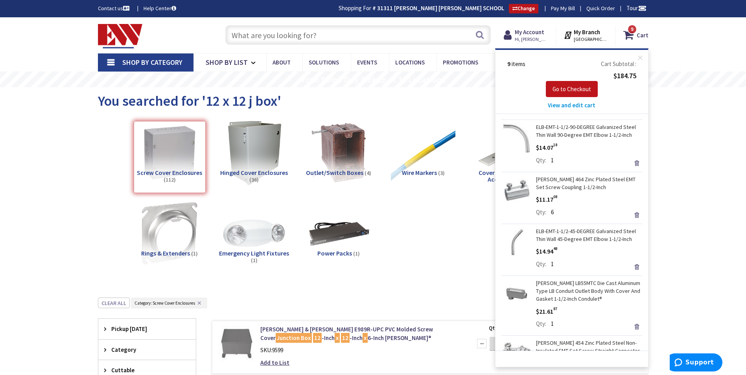
scroll to position [197, 0]
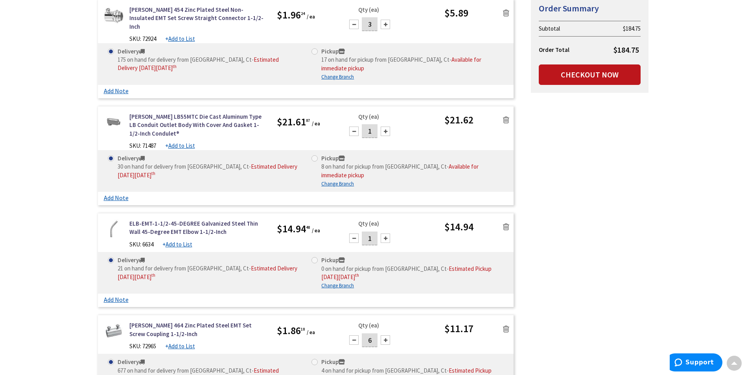
scroll to position [354, 0]
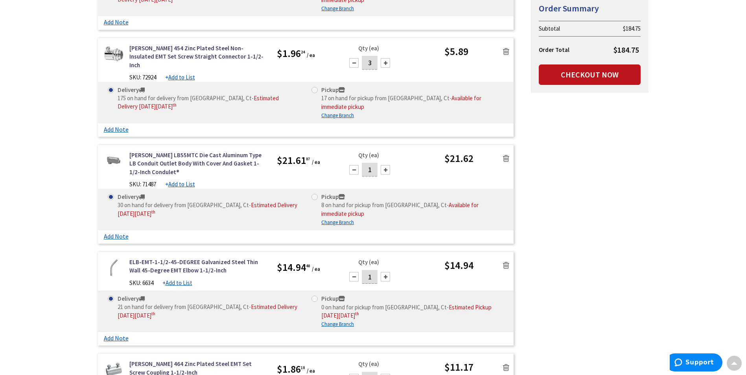
click at [355, 165] on div at bounding box center [353, 169] width 9 height 9
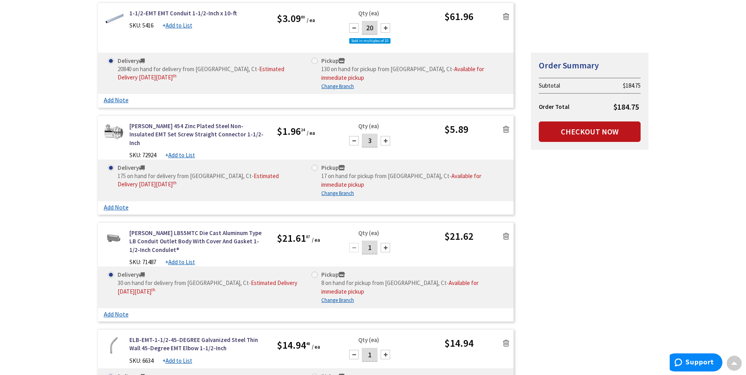
scroll to position [275, 0]
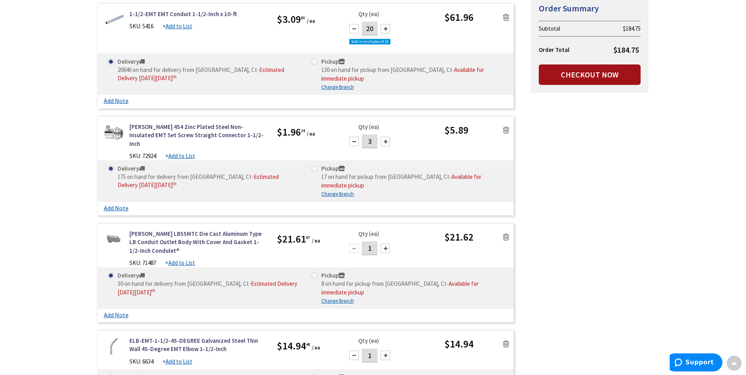
click at [612, 71] on link "Checkout Now" at bounding box center [589, 74] width 102 height 20
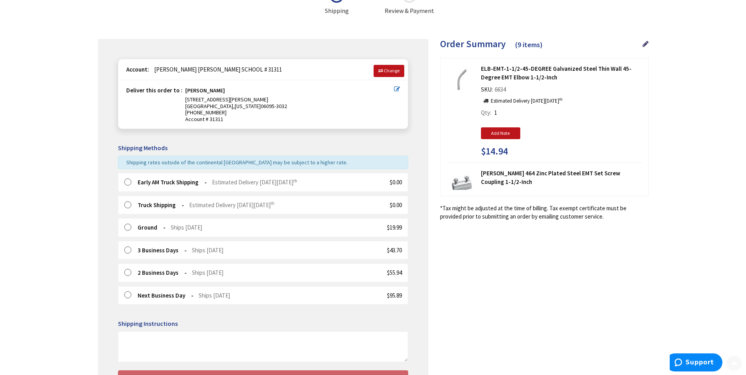
scroll to position [118, 0]
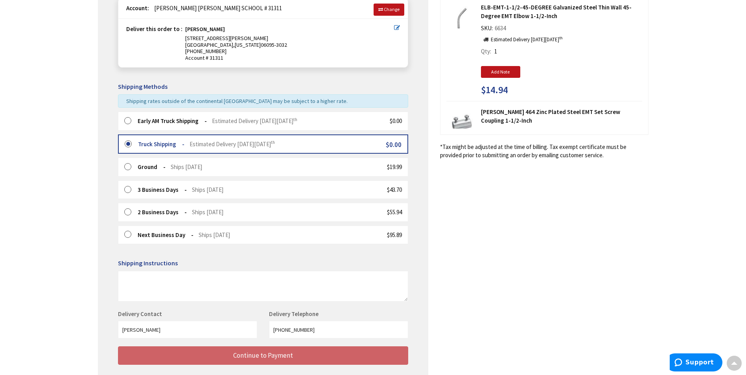
click at [132, 142] on label at bounding box center [131, 144] width 12 height 8
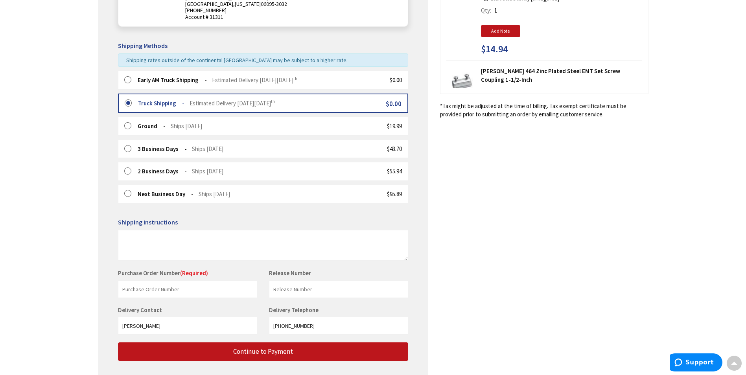
scroll to position [206, 0]
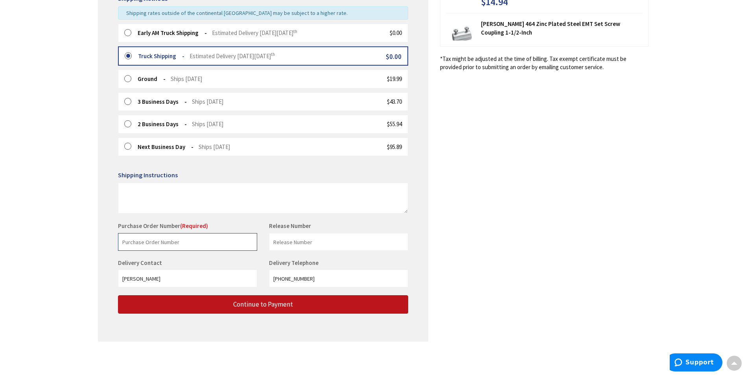
click at [212, 248] on input "text" at bounding box center [187, 242] width 139 height 18
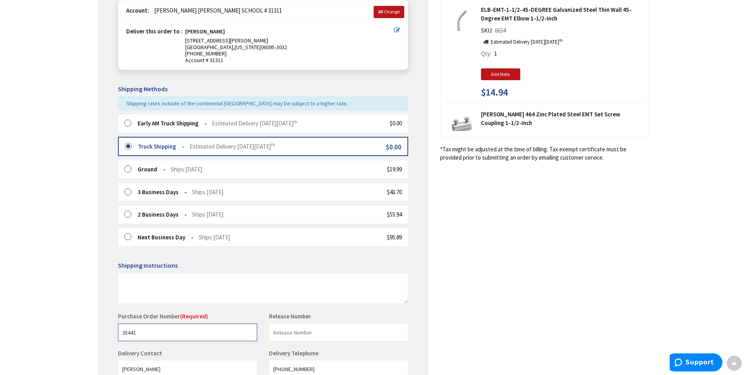
scroll to position [167, 0]
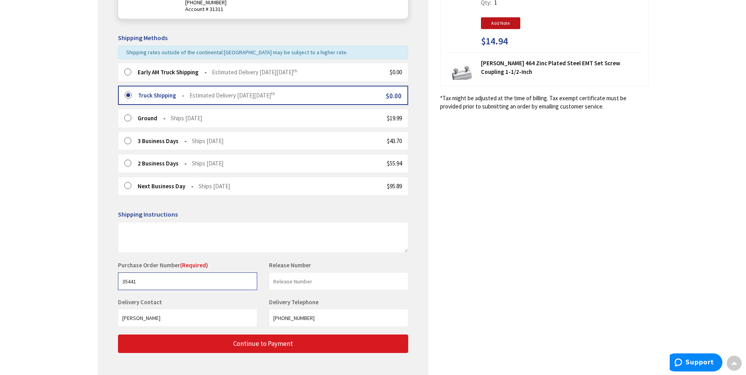
type input "35441"
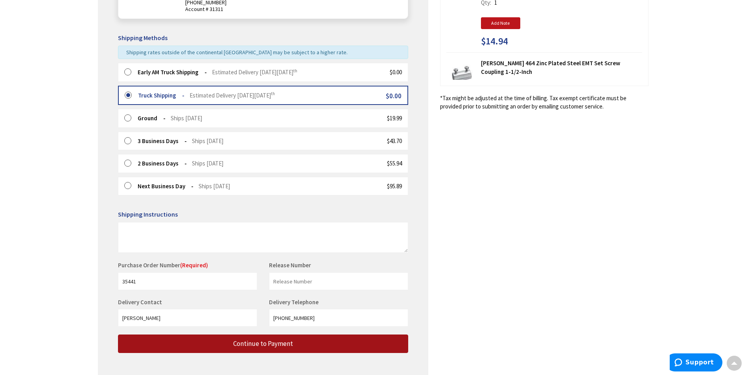
click at [269, 342] on span "Continue to Payment" at bounding box center [263, 343] width 60 height 9
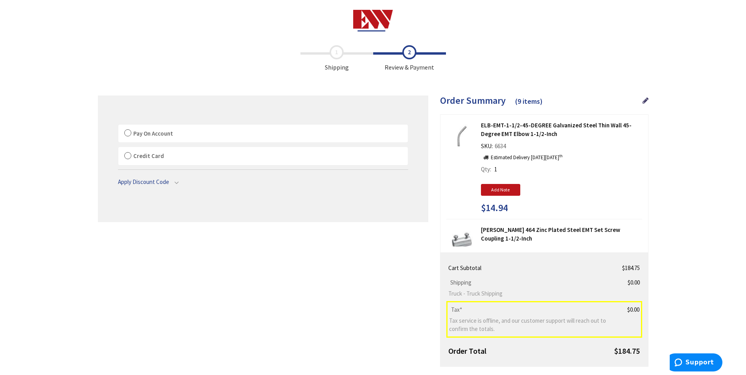
click at [174, 137] on label "Pay On Account" at bounding box center [262, 134] width 289 height 18
click at [118, 126] on input "Pay On Account" at bounding box center [118, 126] width 0 height 0
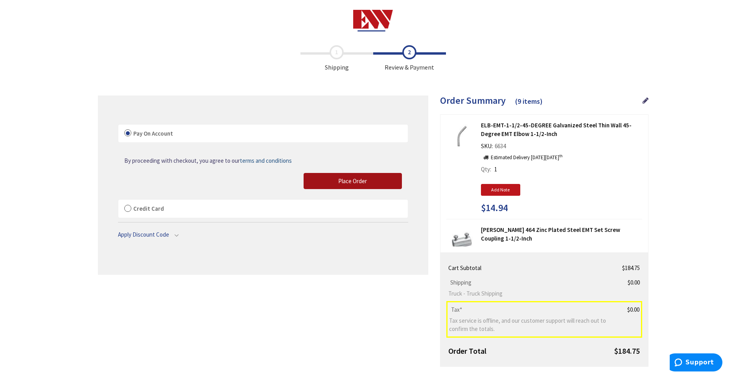
drag, startPoint x: 366, startPoint y: 184, endPoint x: 366, endPoint y: 177, distance: 6.7
click at [366, 184] on span "Place Order" at bounding box center [352, 180] width 29 height 7
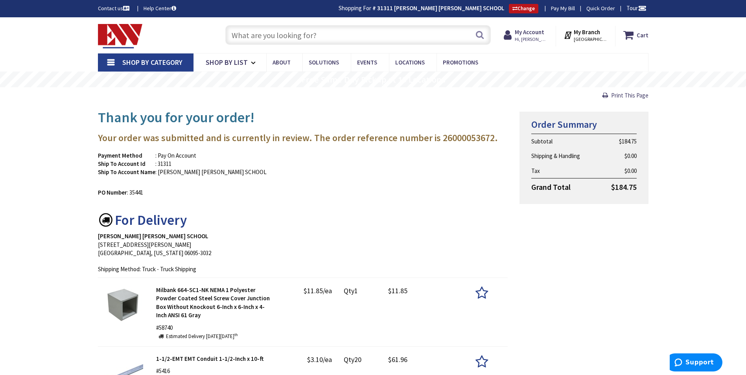
drag, startPoint x: 296, startPoint y: 49, endPoint x: 298, endPoint y: 45, distance: 4.4
click at [298, 45] on div "Skip to Content Toggle Nav Search Cart My Cart Close" at bounding box center [373, 35] width 590 height 36
drag, startPoint x: 299, startPoint y: 46, endPoint x: 303, endPoint y: 48, distance: 4.3
